Goal: Subscribe to service/newsletter

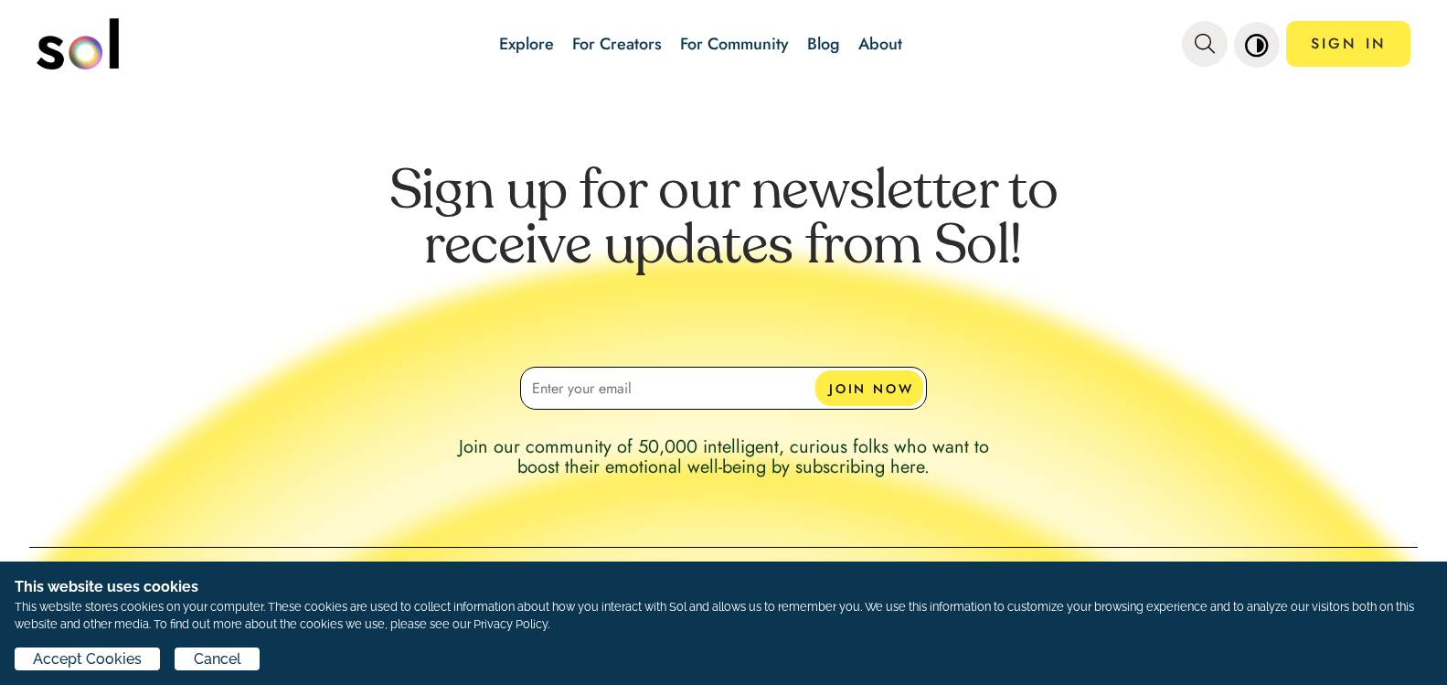
scroll to position [1570, 0]
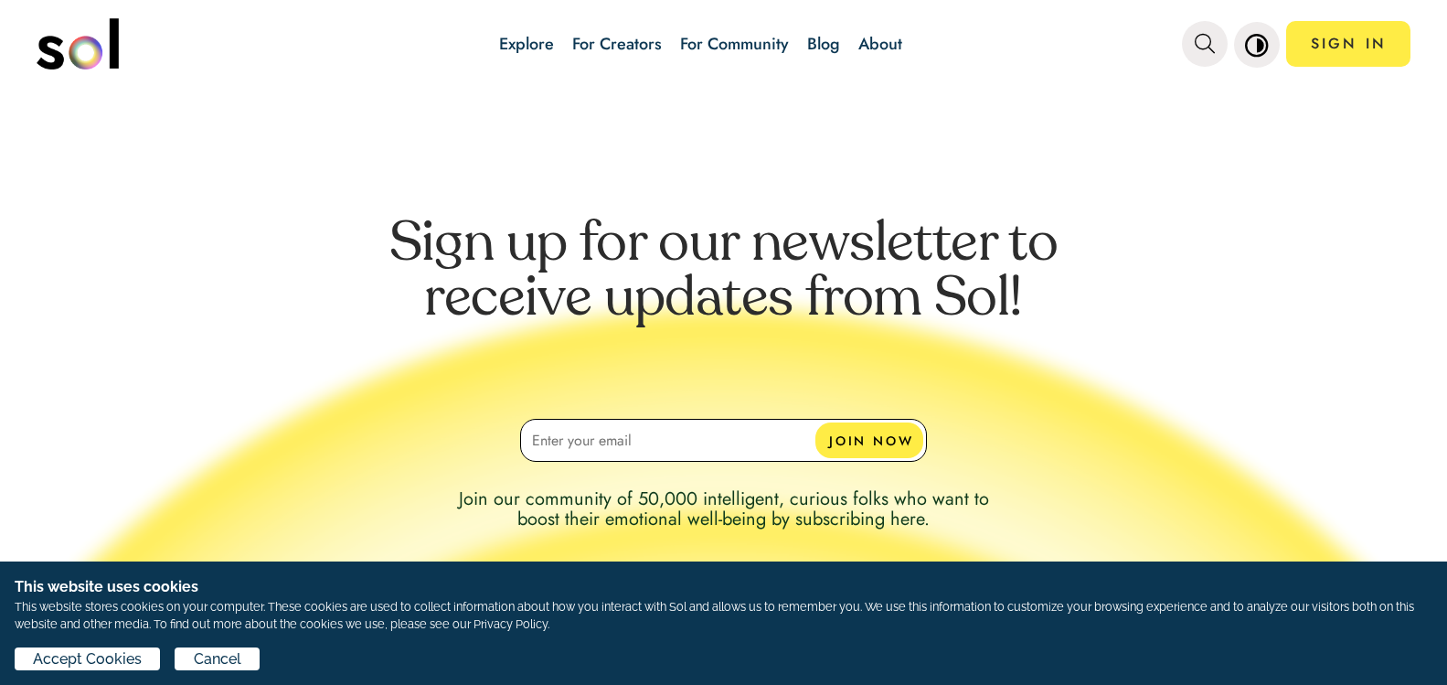
click at [712, 442] on input at bounding box center [723, 440] width 407 height 43
click at [710, 438] on input at bounding box center [723, 440] width 407 height 43
type input "eva.lukas1@gmx.at"
click at [854, 437] on button "JOIN NOW" at bounding box center [870, 440] width 108 height 36
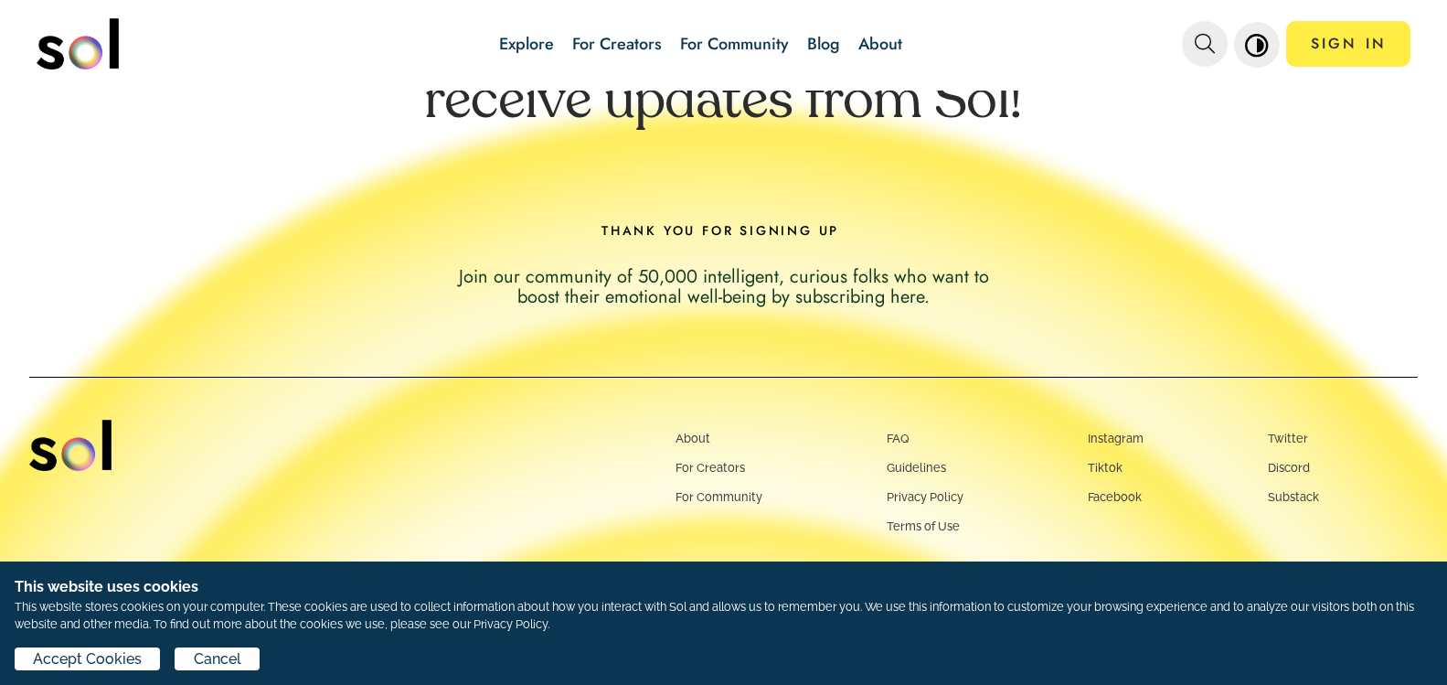
scroll to position [1351, 0]
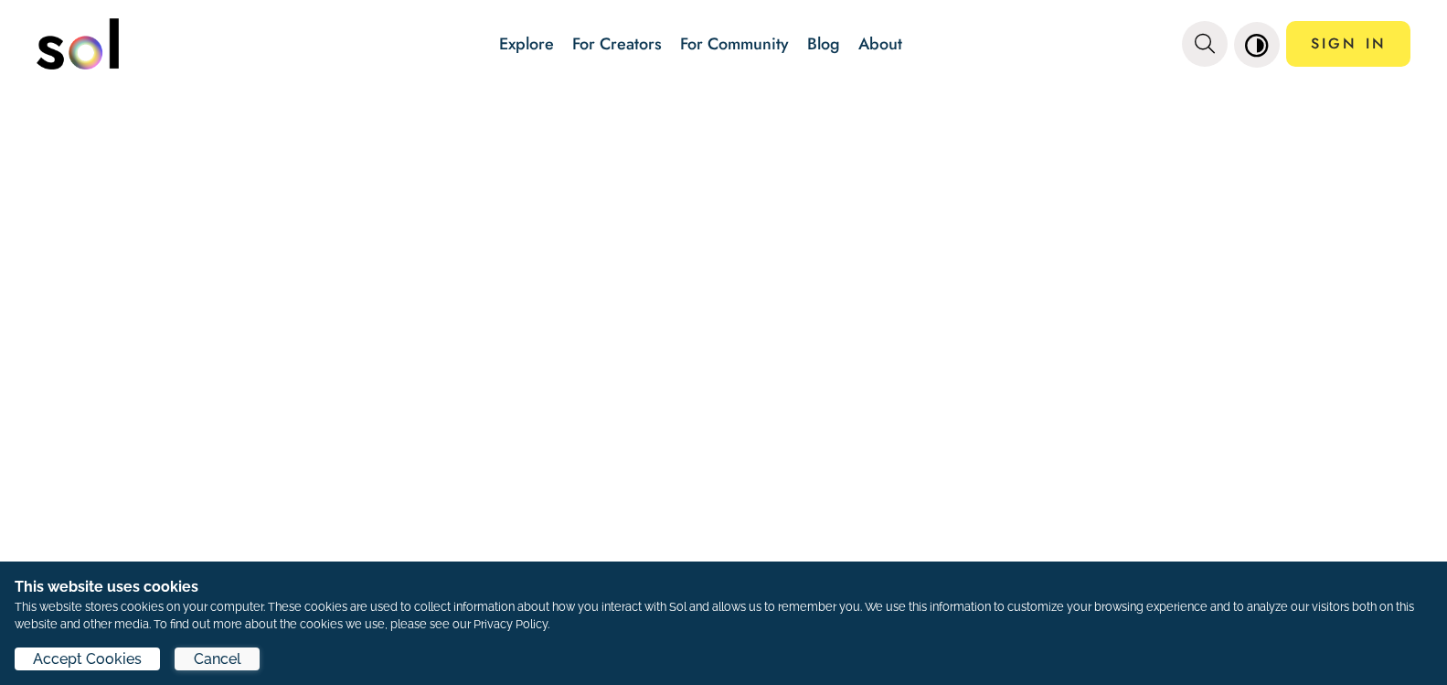
click at [209, 657] on span "Cancel" at bounding box center [218, 659] width 48 height 22
